Goal: Task Accomplishment & Management: Complete application form

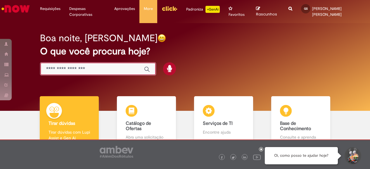
click at [121, 69] on input "Basta digitar aqui" at bounding box center [92, 69] width 92 height 7
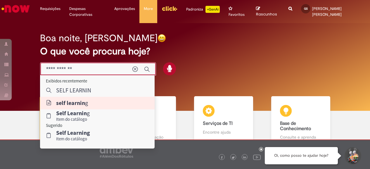
type input "**********"
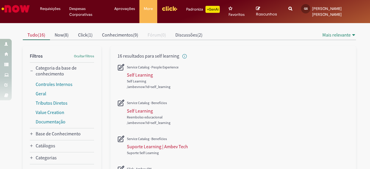
scroll to position [51, 0]
click at [135, 75] on div "Self Learning" at bounding box center [140, 74] width 26 height 6
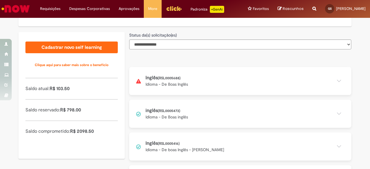
scroll to position [154, 0]
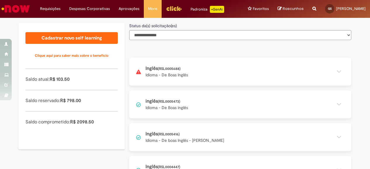
click at [214, 81] on button at bounding box center [240, 72] width 222 height 28
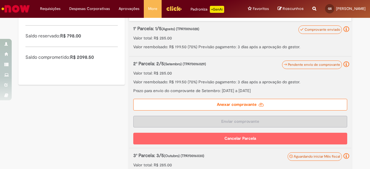
scroll to position [223, 0]
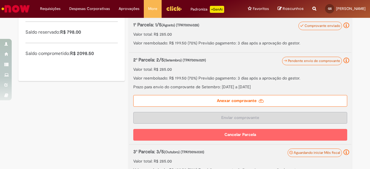
click at [283, 107] on label "Anexar comprovante" at bounding box center [240, 101] width 214 height 12
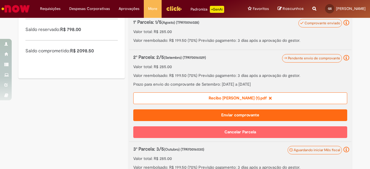
scroll to position [231, 0]
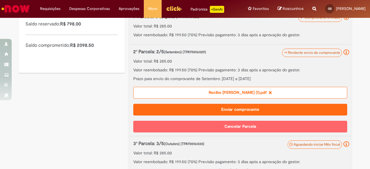
click at [304, 115] on button "Enviar comprovante" at bounding box center [240, 110] width 214 height 12
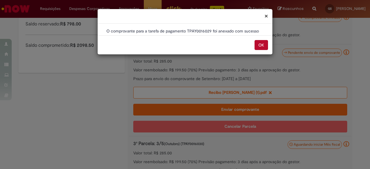
click at [262, 46] on button "OK" at bounding box center [260, 45] width 13 height 10
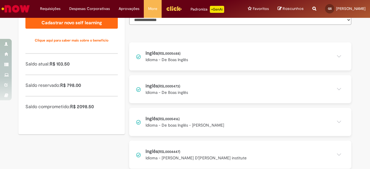
scroll to position [179, 0]
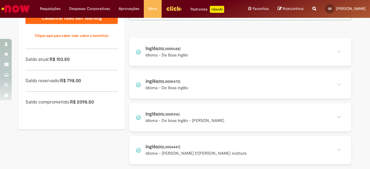
click at [338, 82] on button at bounding box center [240, 84] width 222 height 28
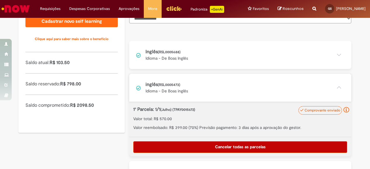
scroll to position [155, 0]
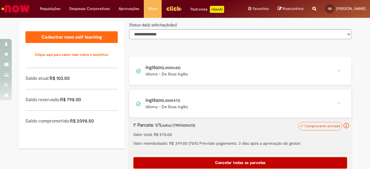
click at [336, 73] on button at bounding box center [240, 71] width 222 height 28
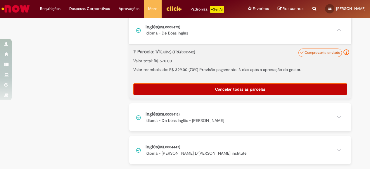
scroll to position [0, 0]
